Goal: Task Accomplishment & Management: Manage account settings

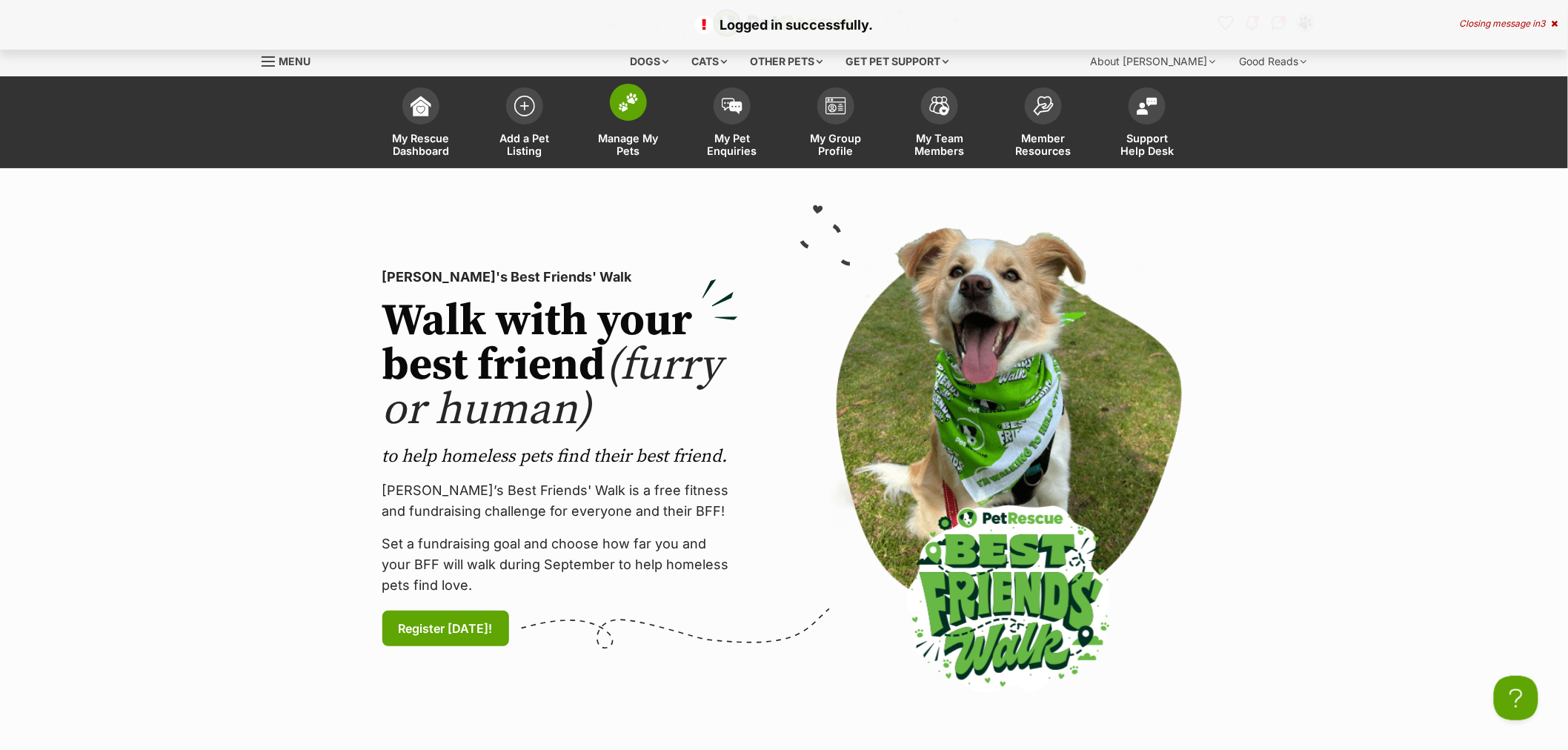
click at [611, 113] on link "Manage My Pets" at bounding box center [629, 123] width 104 height 88
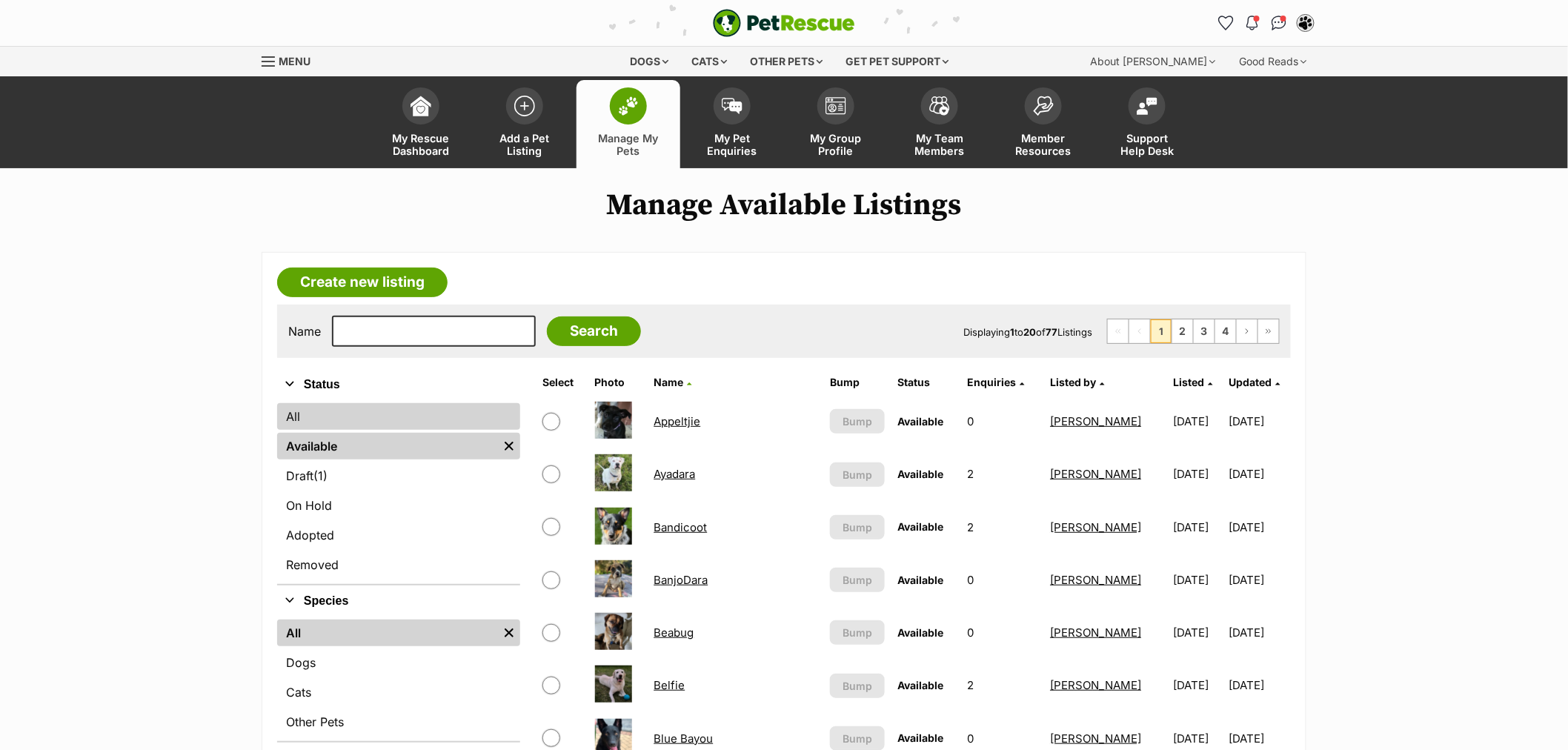
click at [331, 425] on link "All" at bounding box center [398, 416] width 243 height 26
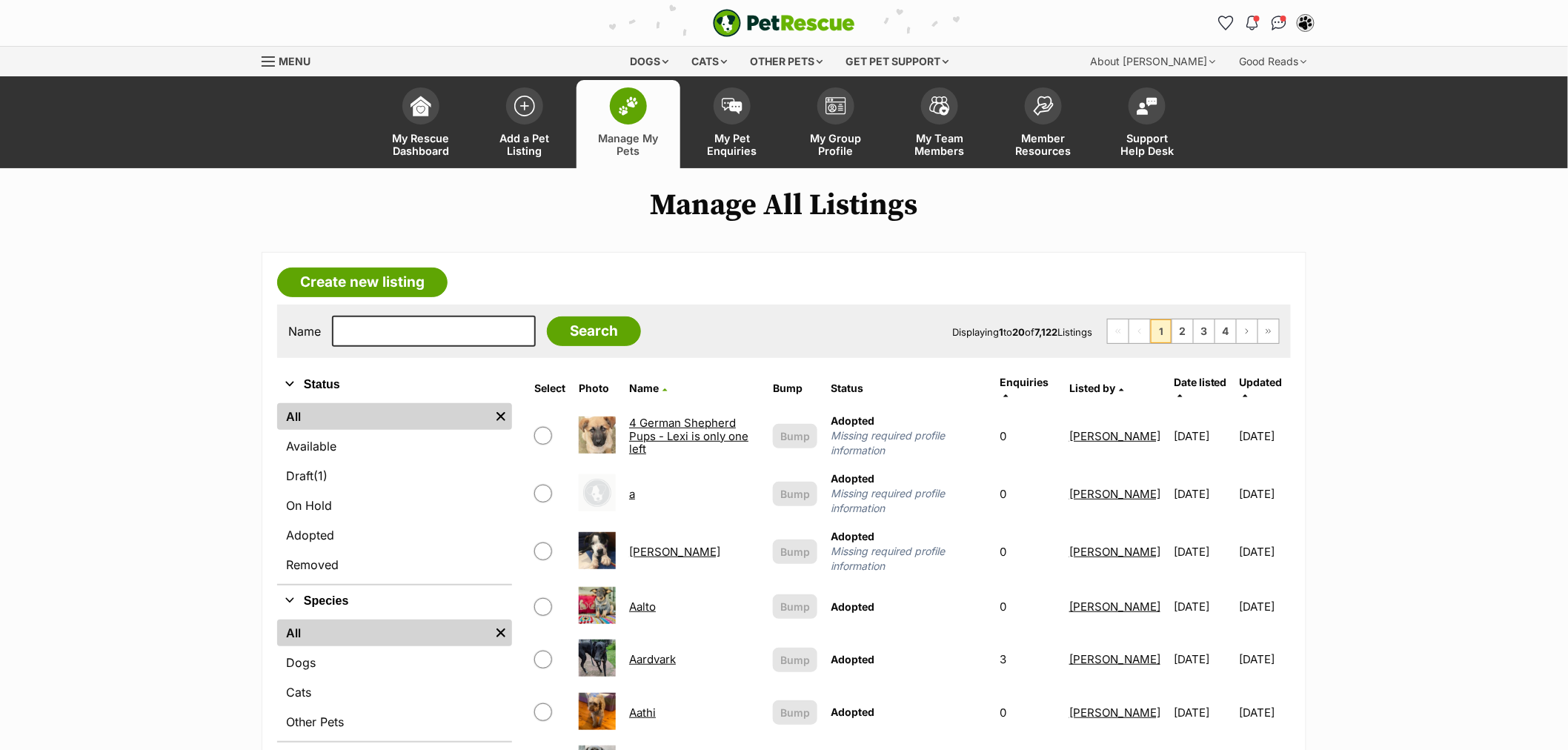
click at [369, 331] on input "text" at bounding box center [434, 331] width 204 height 31
type input "par"
click at [547, 316] on input "Search" at bounding box center [594, 331] width 94 height 29
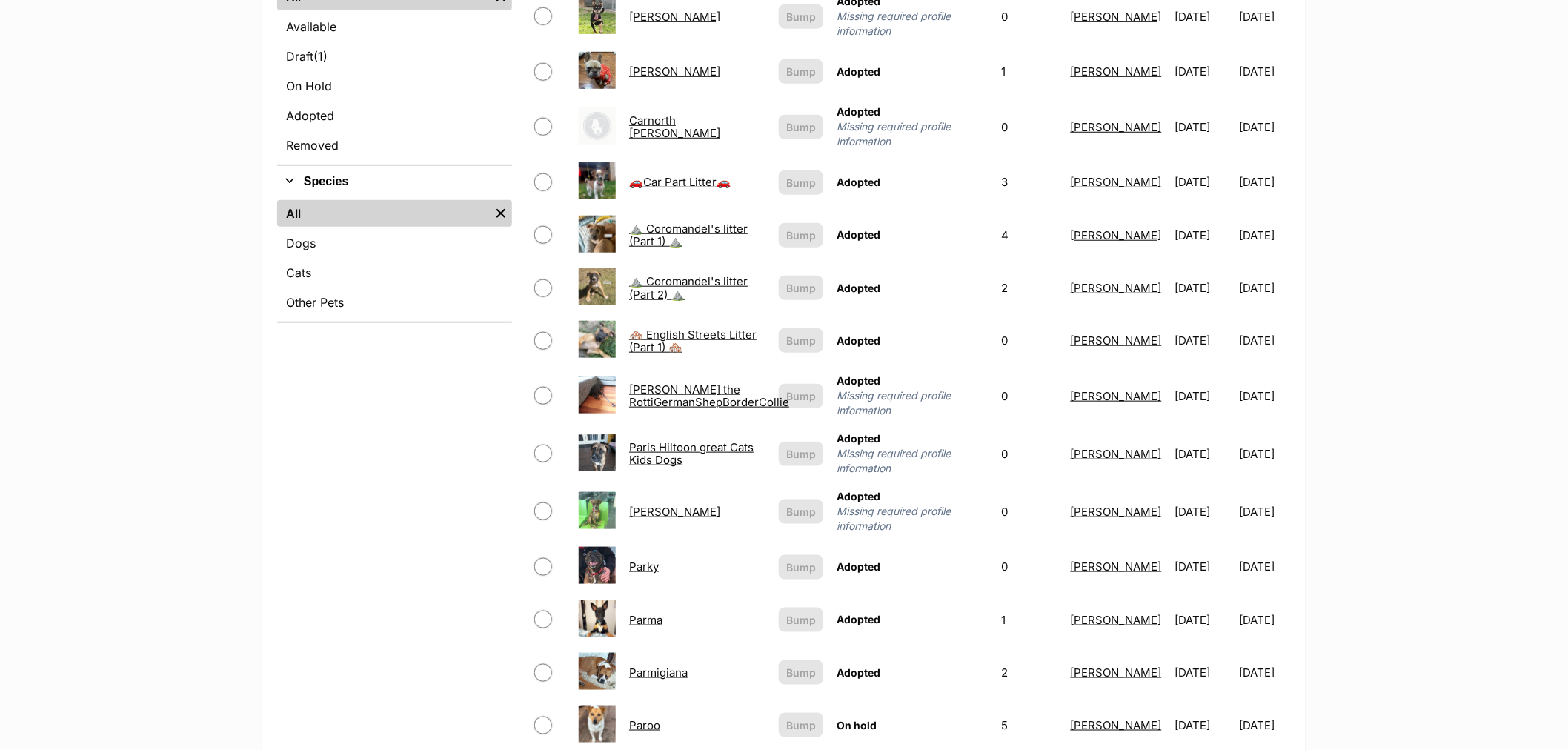
scroll to position [658, 0]
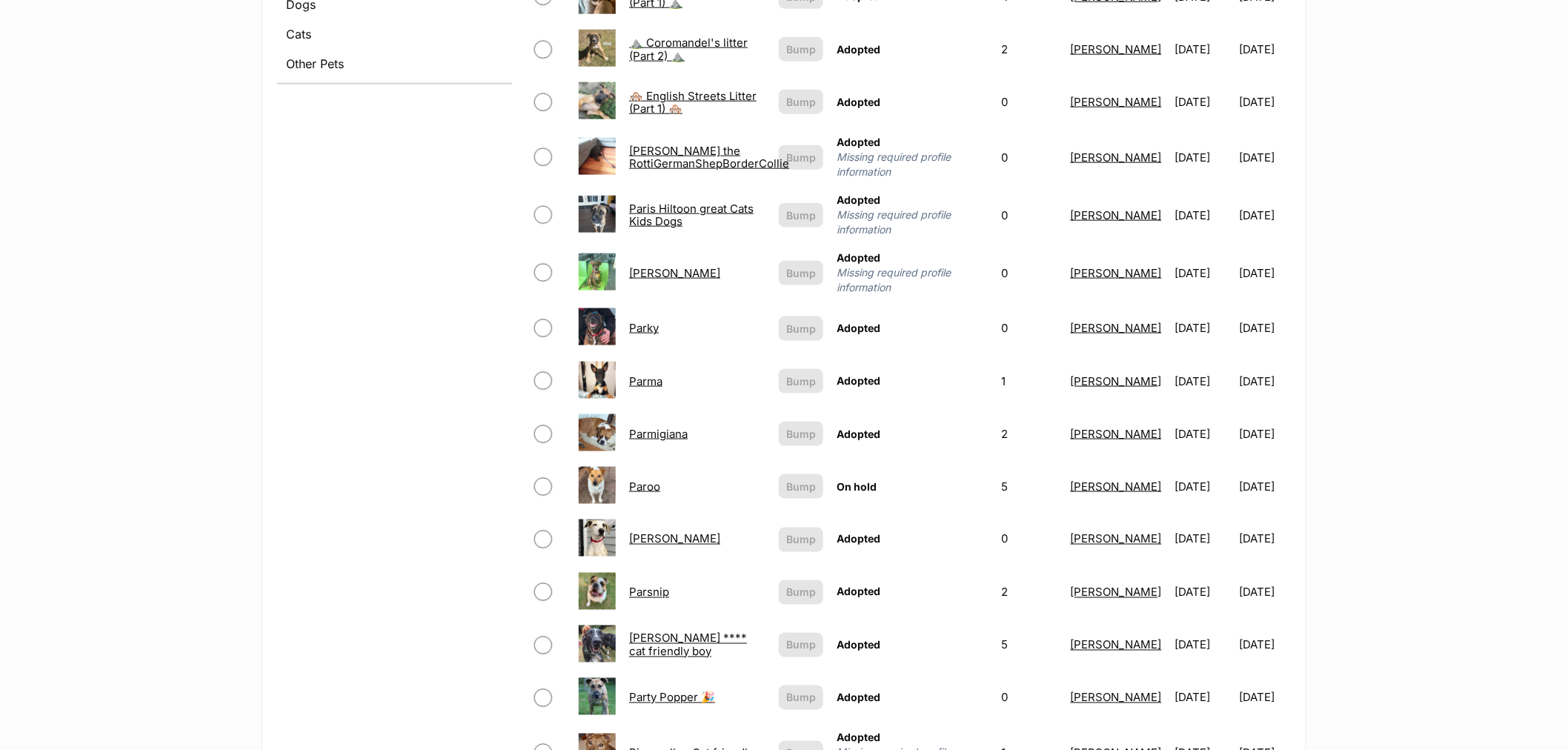
click at [549, 478] on input "checkbox" at bounding box center [543, 487] width 18 height 18
checkbox input "true"
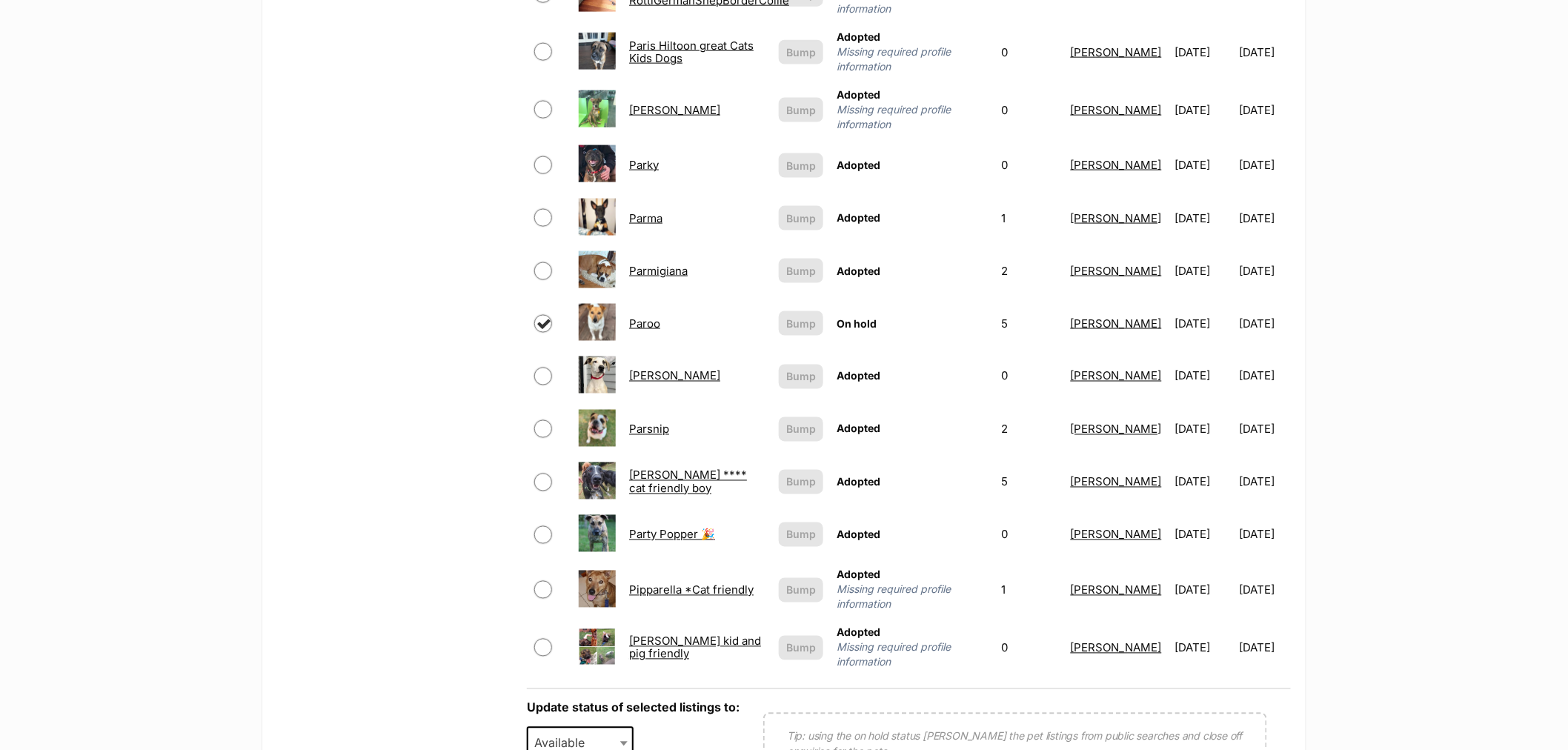
scroll to position [988, 0]
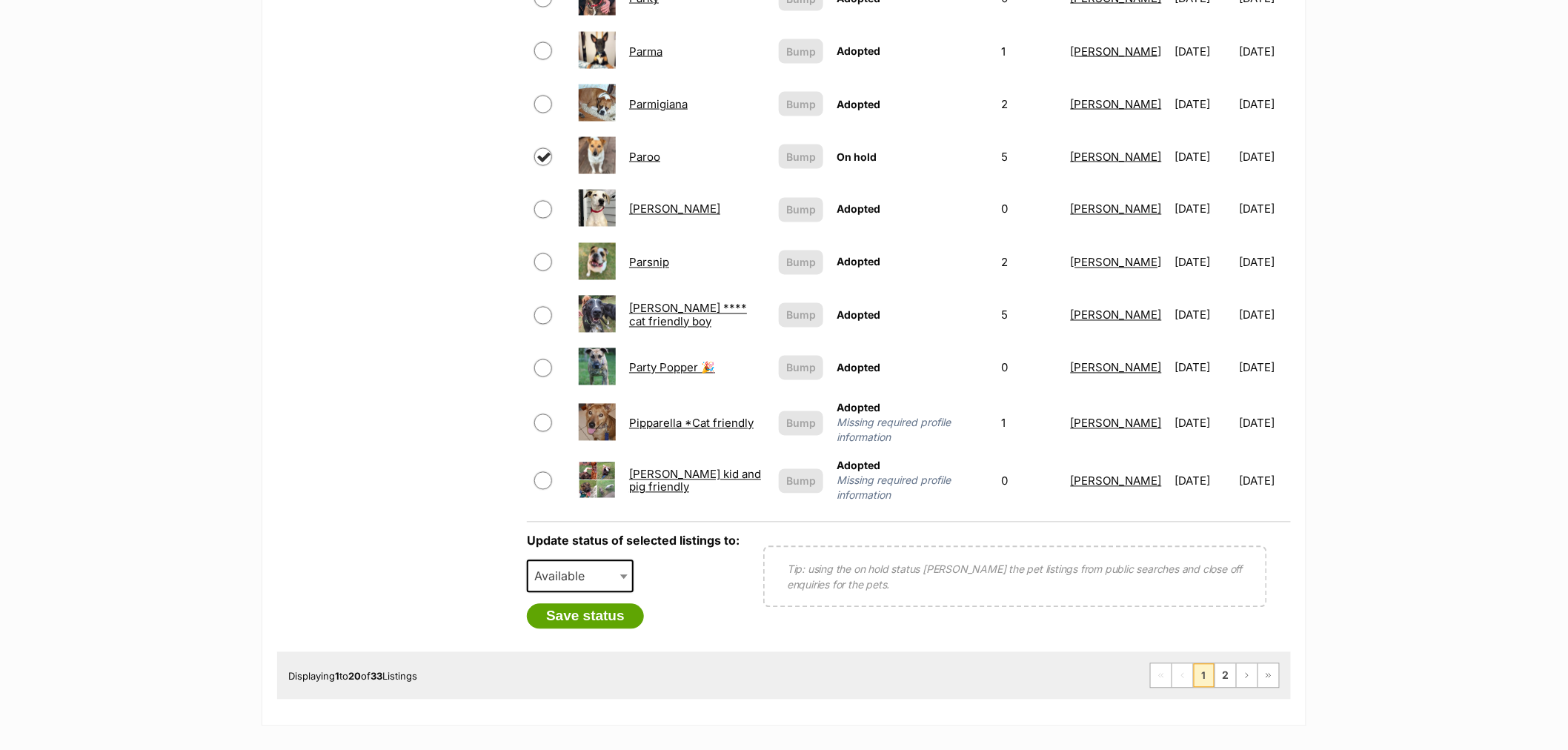
click at [605, 560] on span "Available" at bounding box center [580, 576] width 107 height 32
click at [599, 604] on button "Save status" at bounding box center [586, 616] width 117 height 25
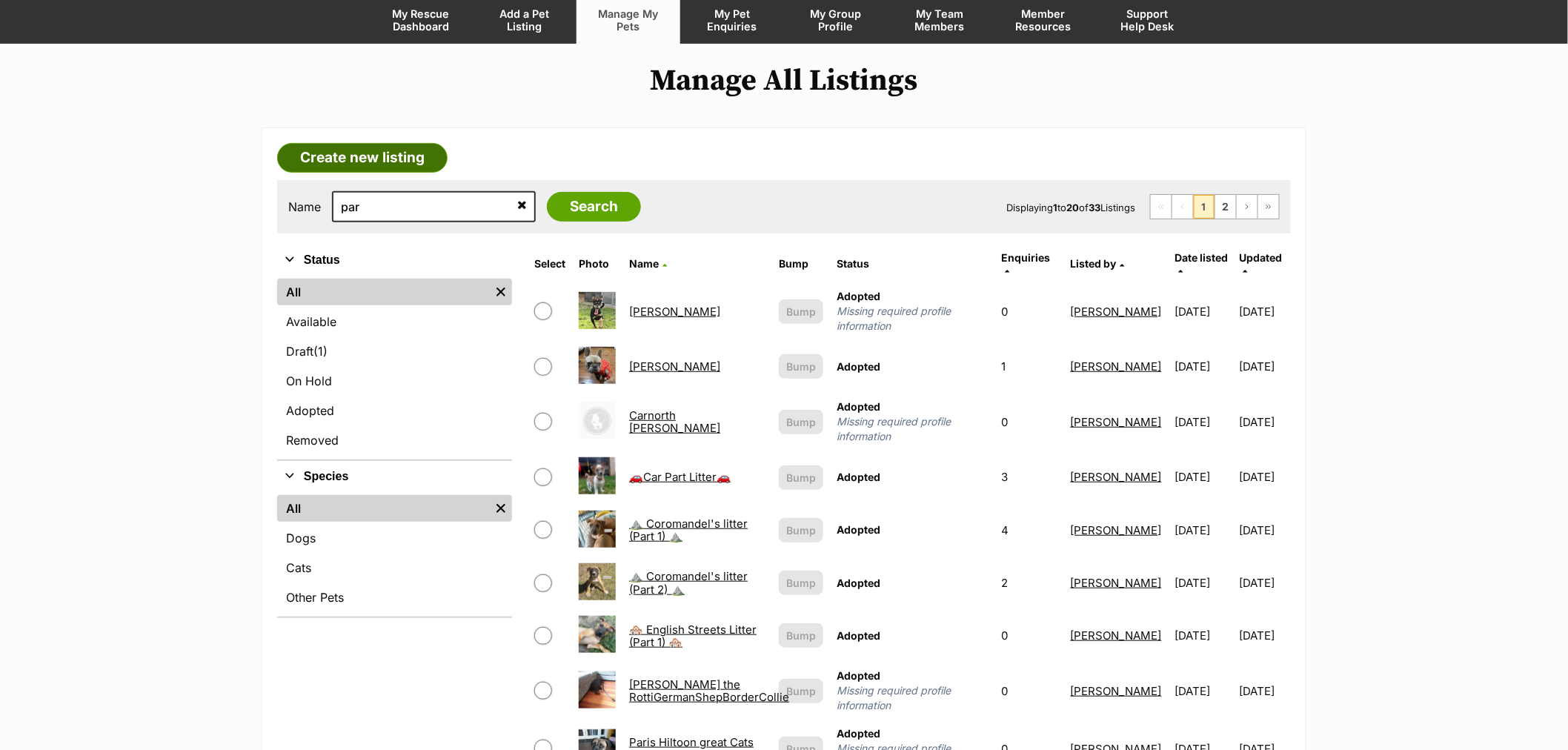
scroll to position [0, 0]
